Goal: Register for event/course

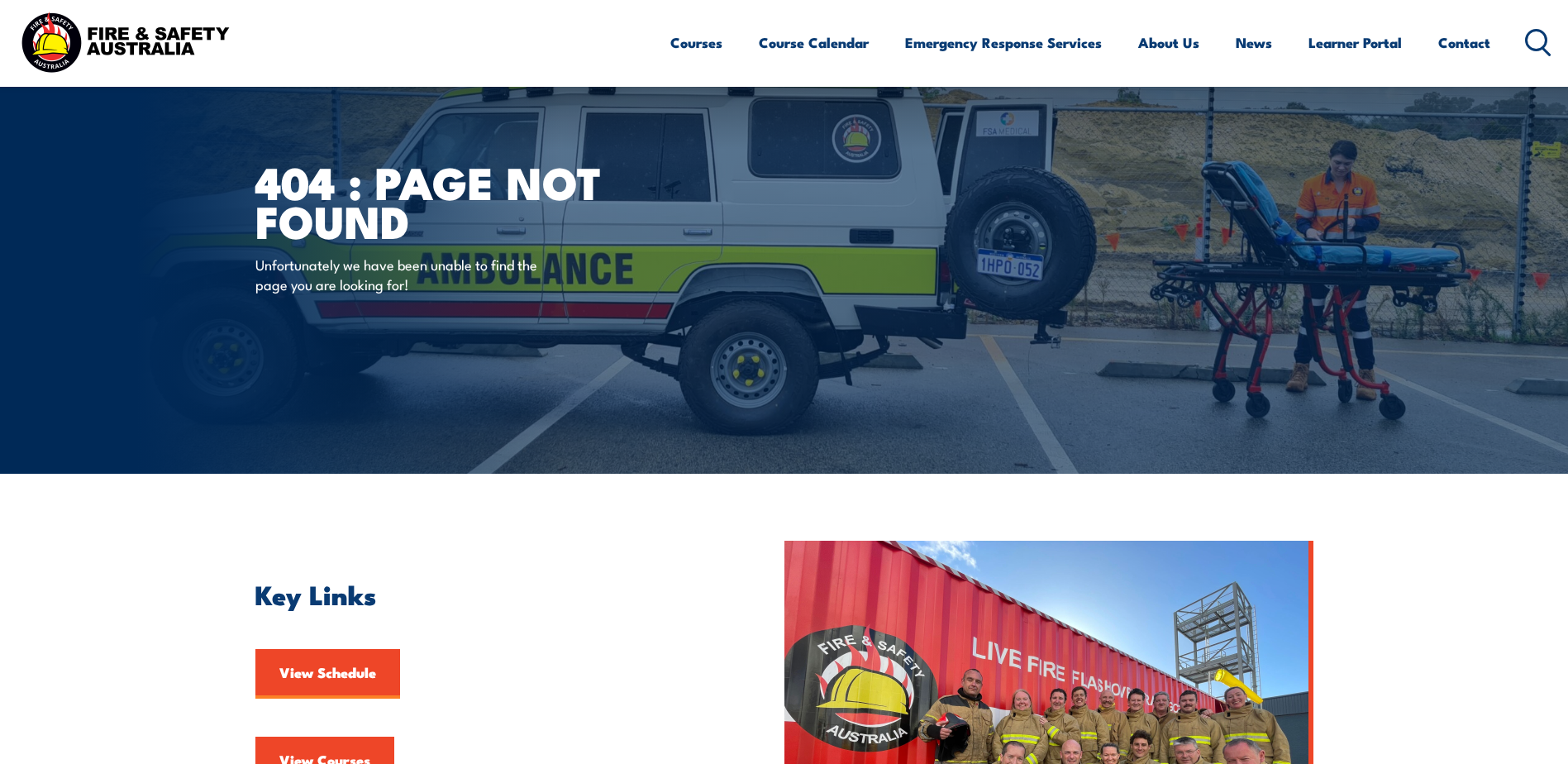
scroll to position [165, 0]
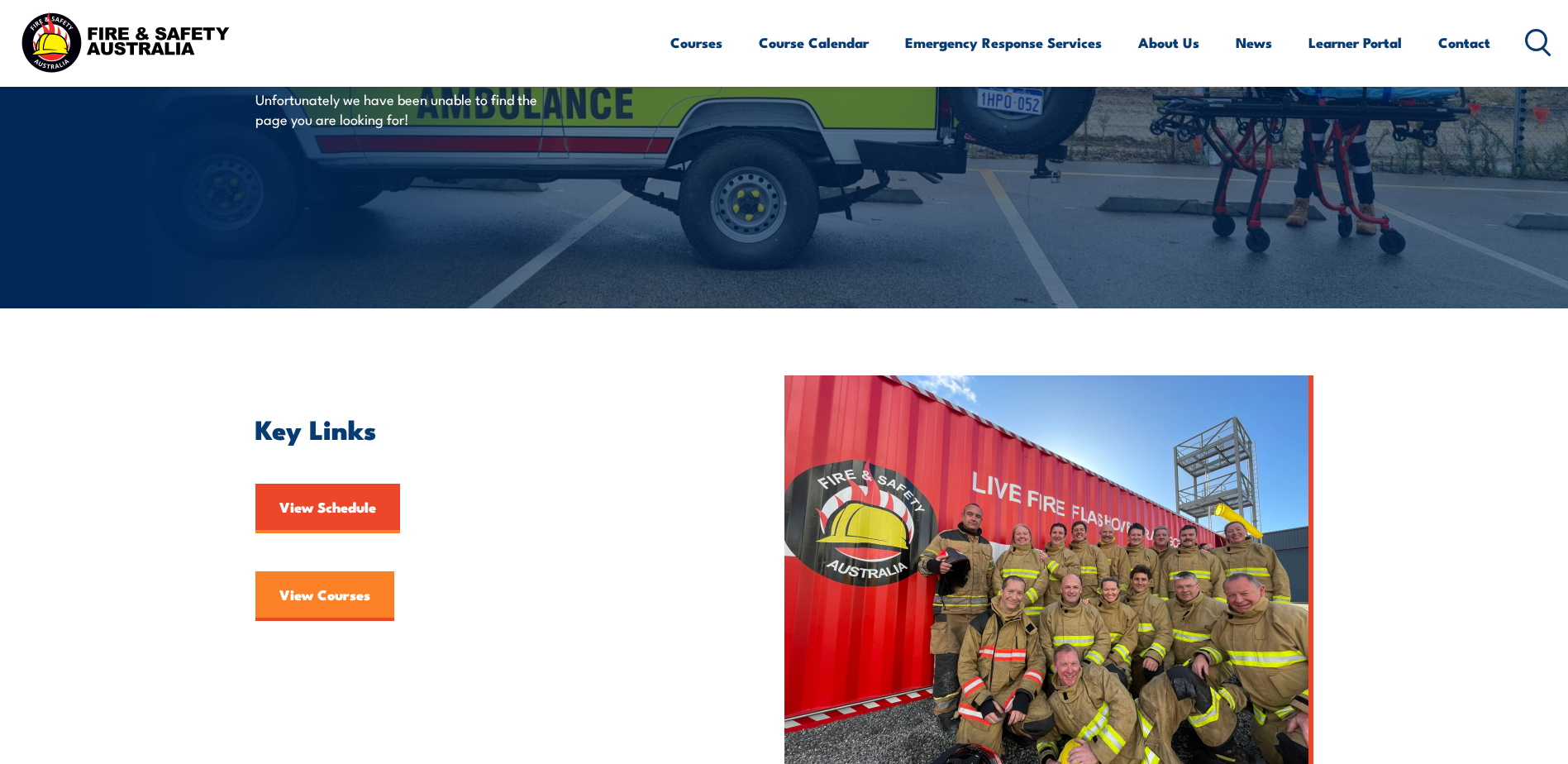
click at [365, 585] on link "View Courses" at bounding box center [325, 596] width 139 height 50
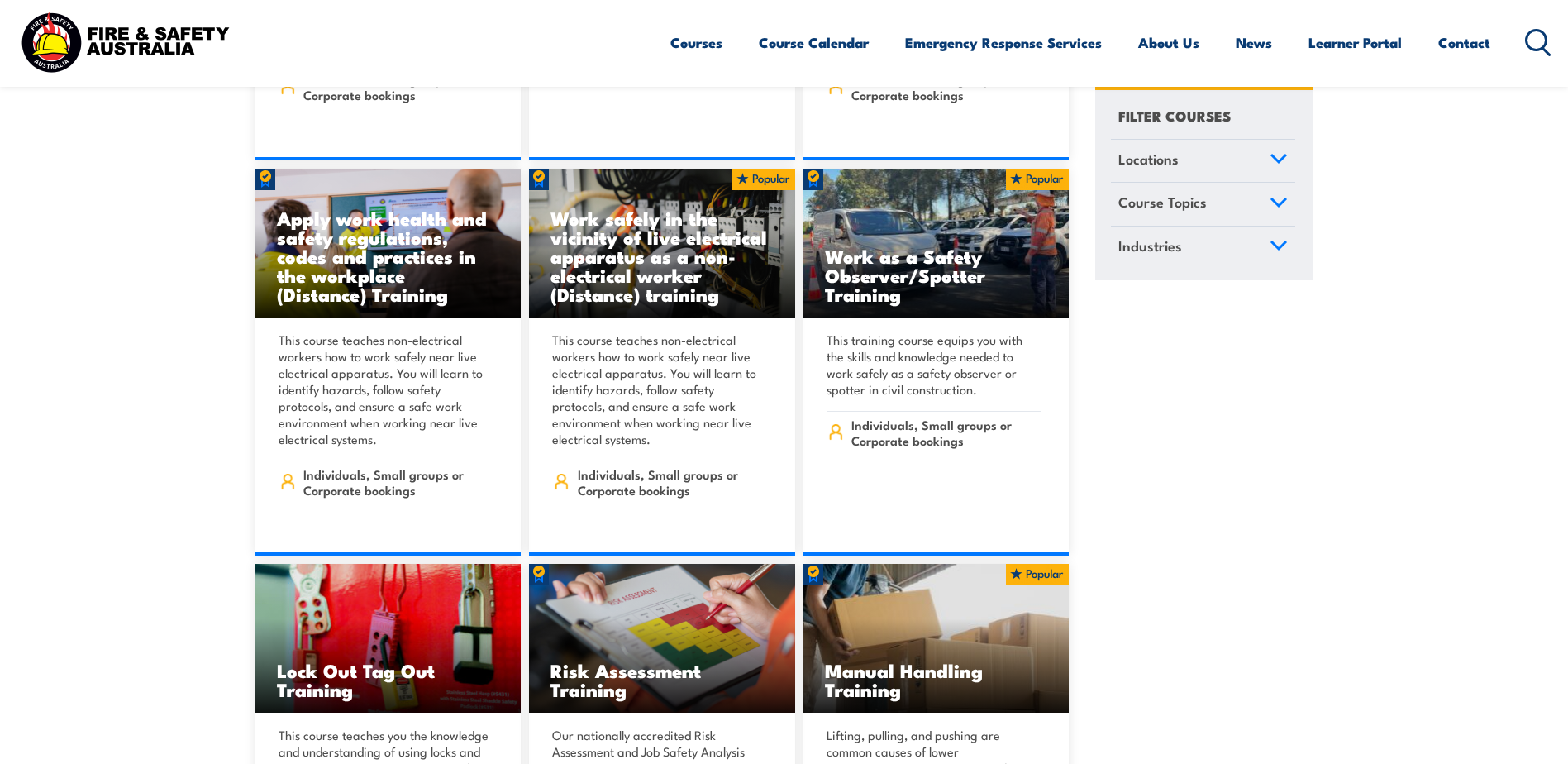
scroll to position [15633, 0]
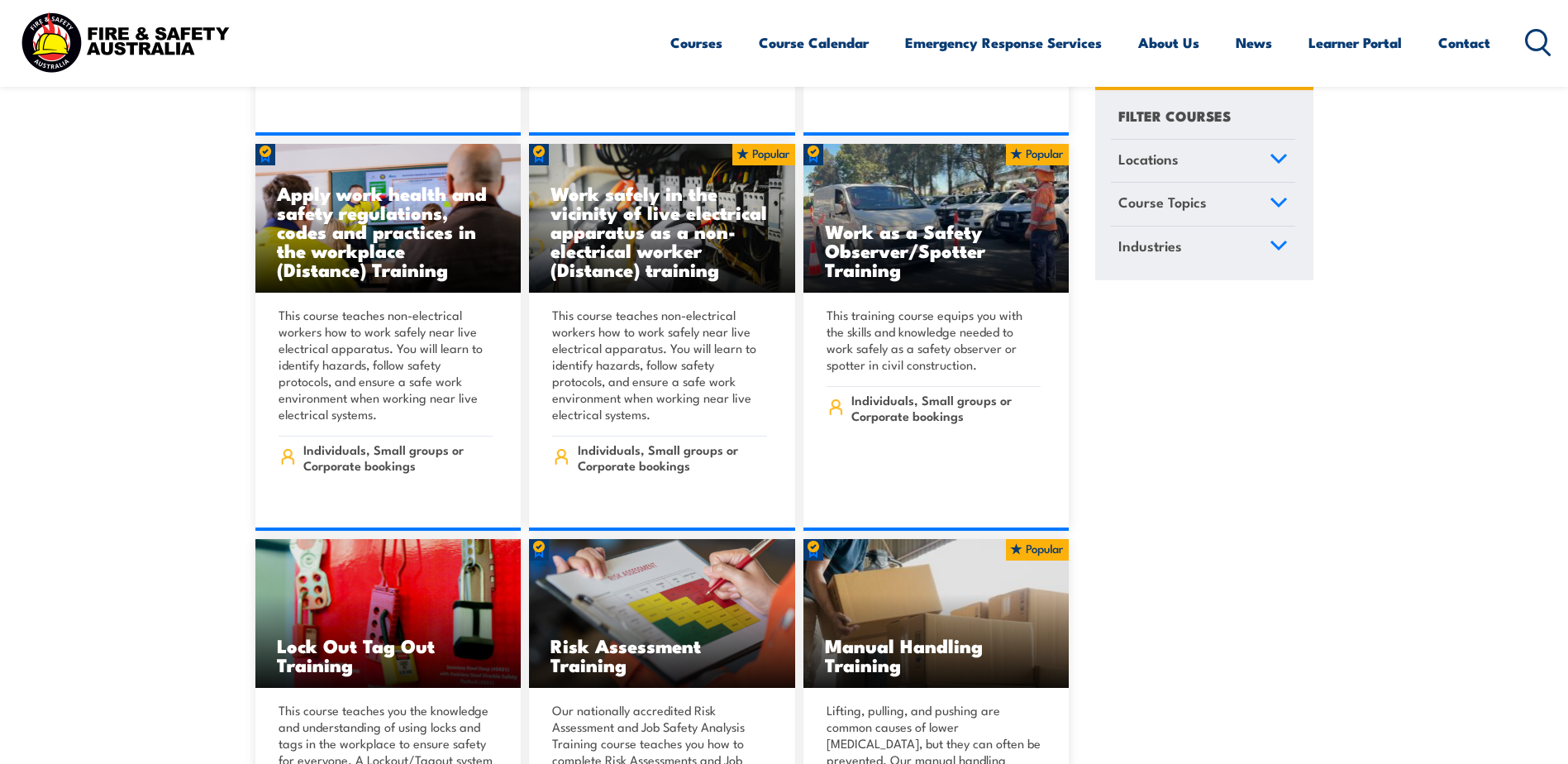
click at [1287, 205] on icon at bounding box center [1279, 203] width 18 height 12
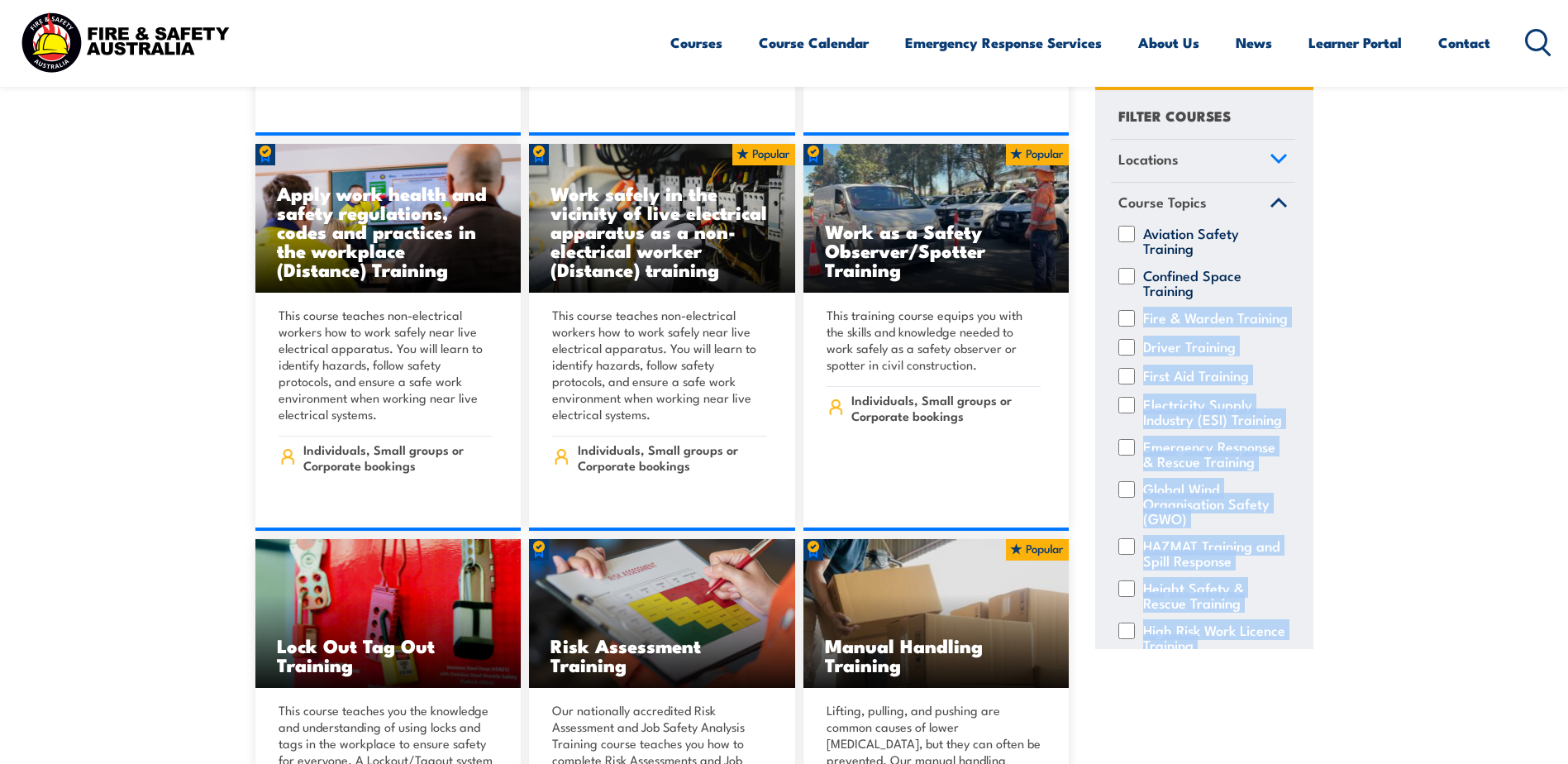
drag, startPoint x: 1315, startPoint y: 250, endPoint x: 1313, endPoint y: 289, distance: 39.1
drag, startPoint x: 1313, startPoint y: 289, endPoint x: 1455, endPoint y: 327, distance: 147.0
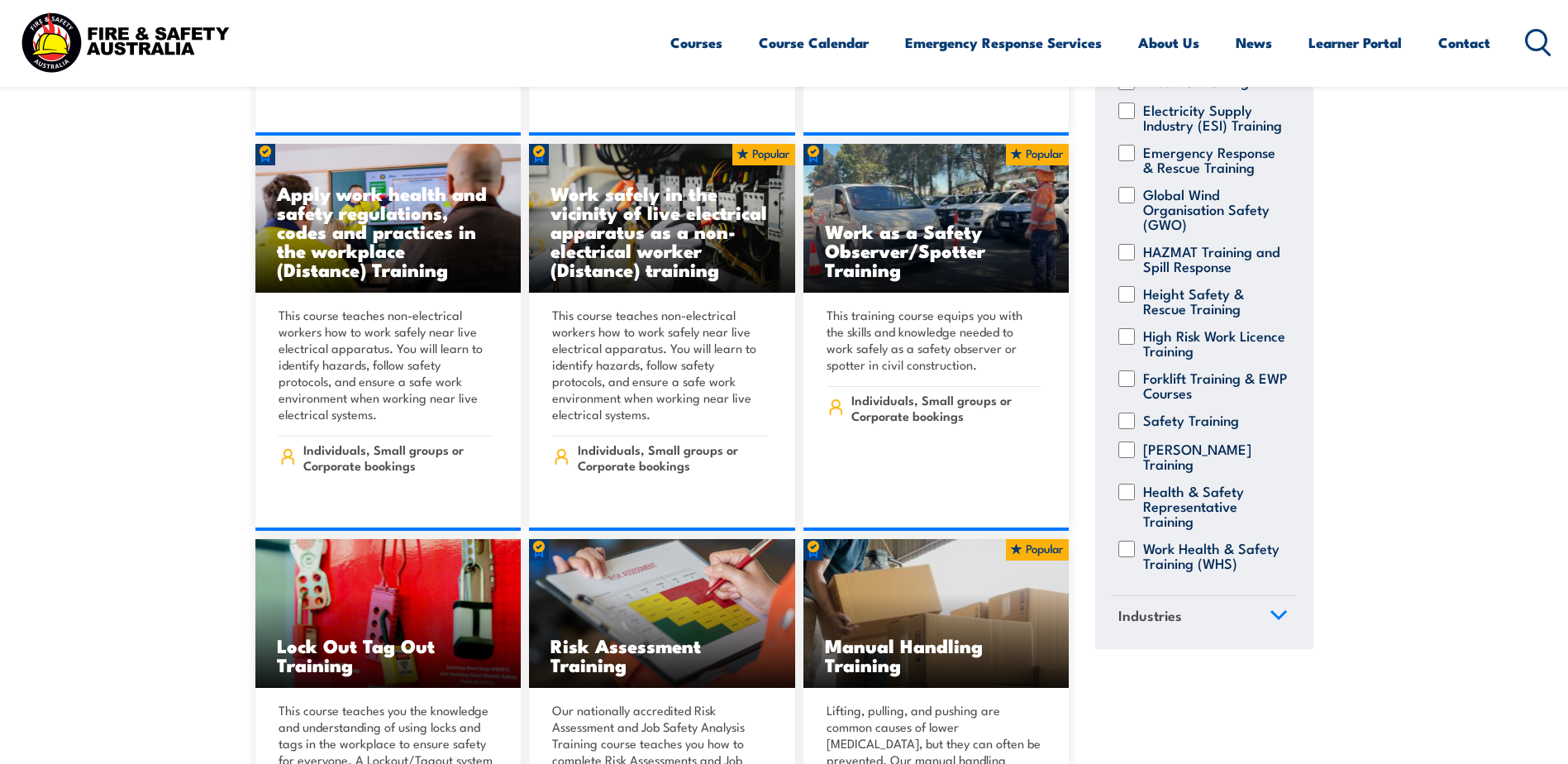
scroll to position [324, 0]
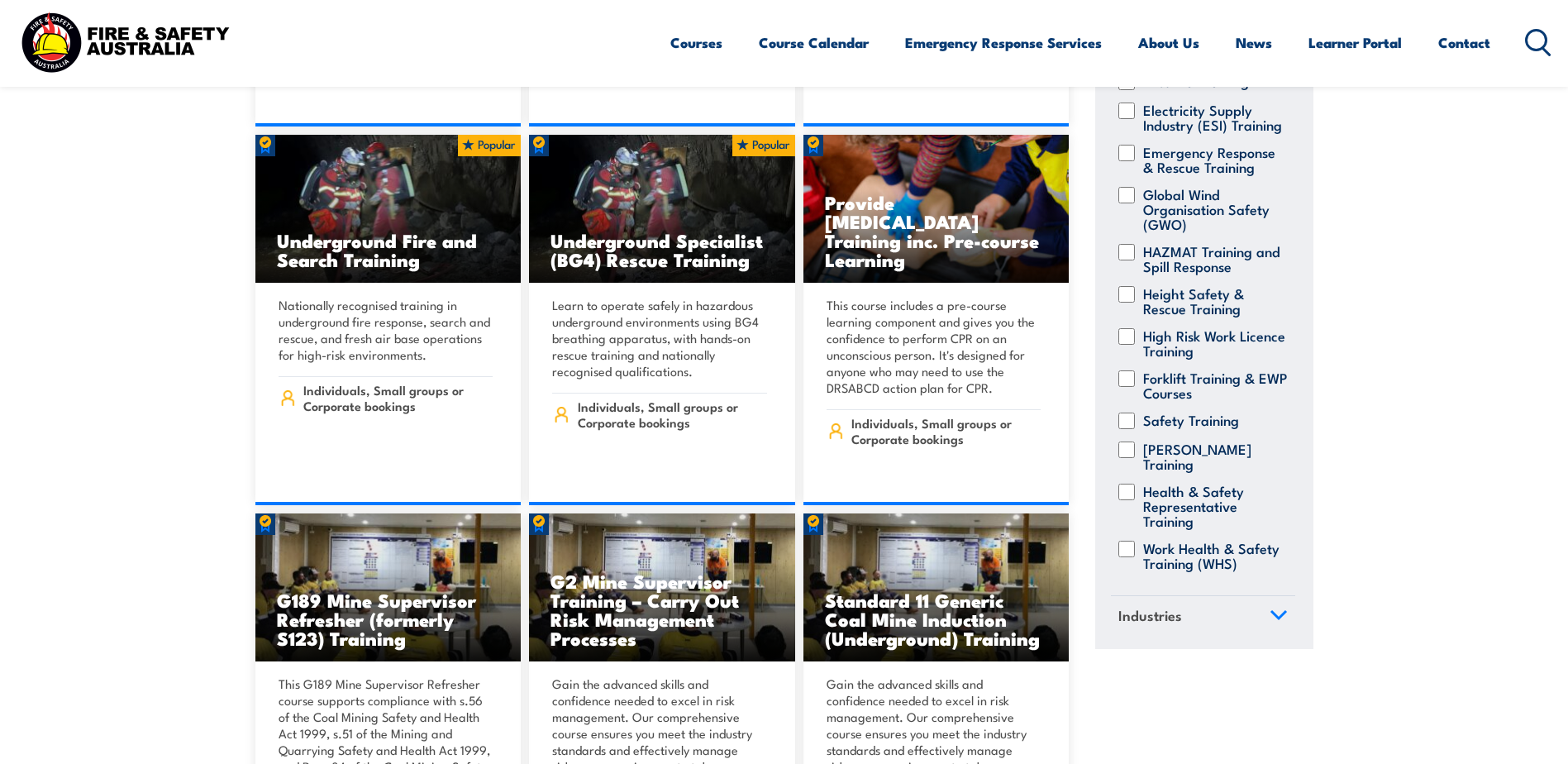
scroll to position [0, 0]
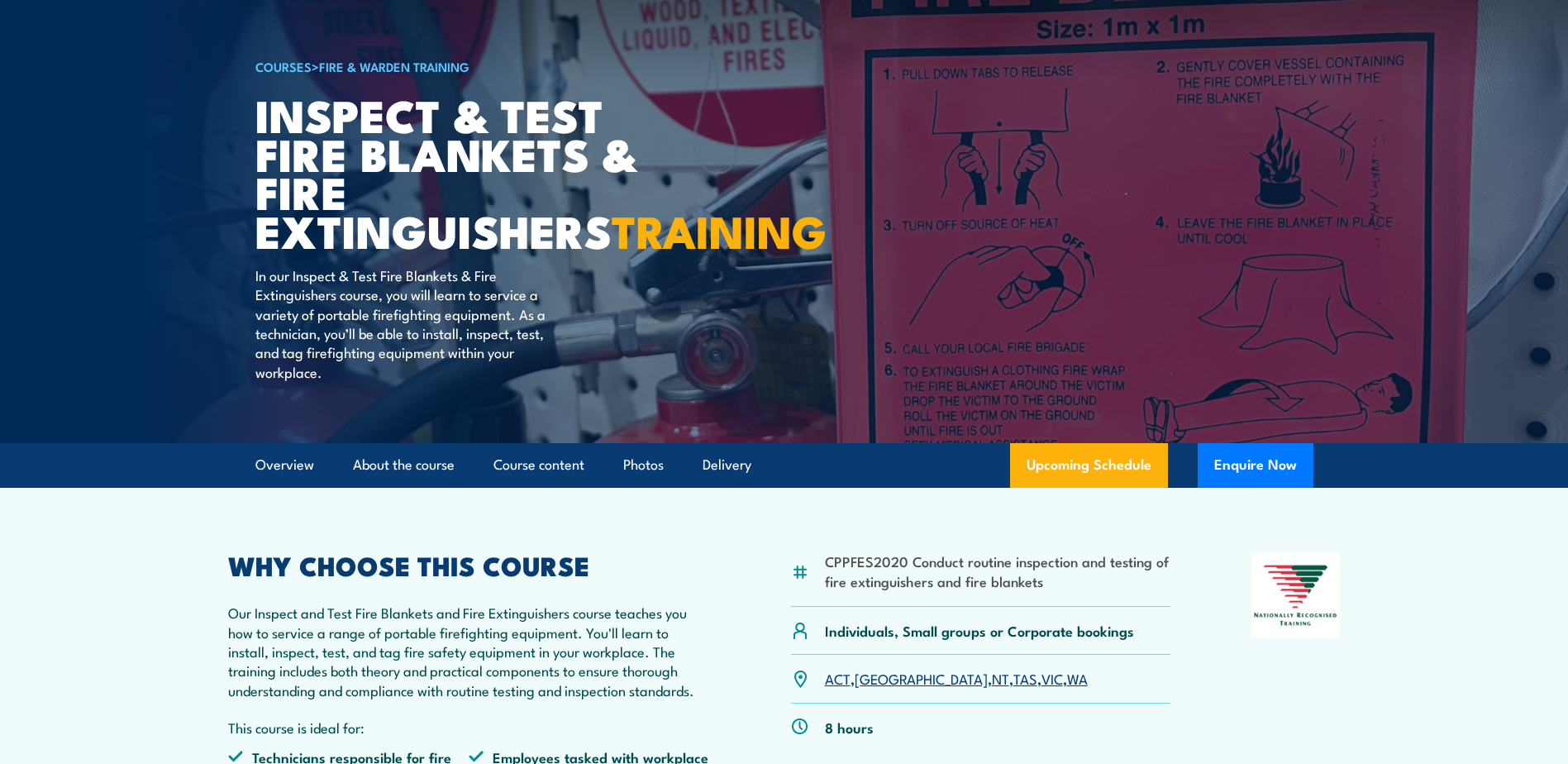
scroll to position [188, 0]
